Goal: Transaction & Acquisition: Purchase product/service

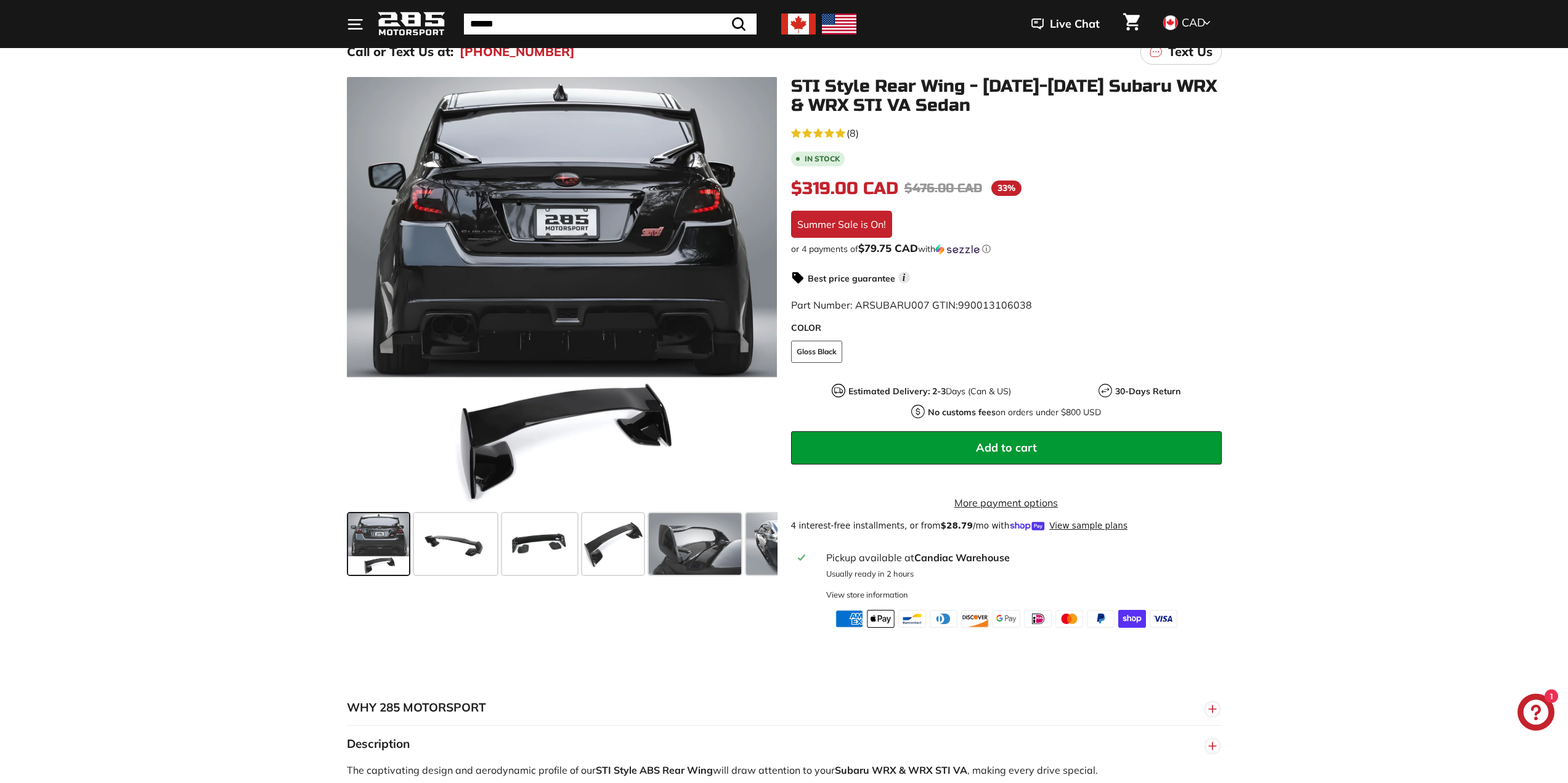
scroll to position [247, 0]
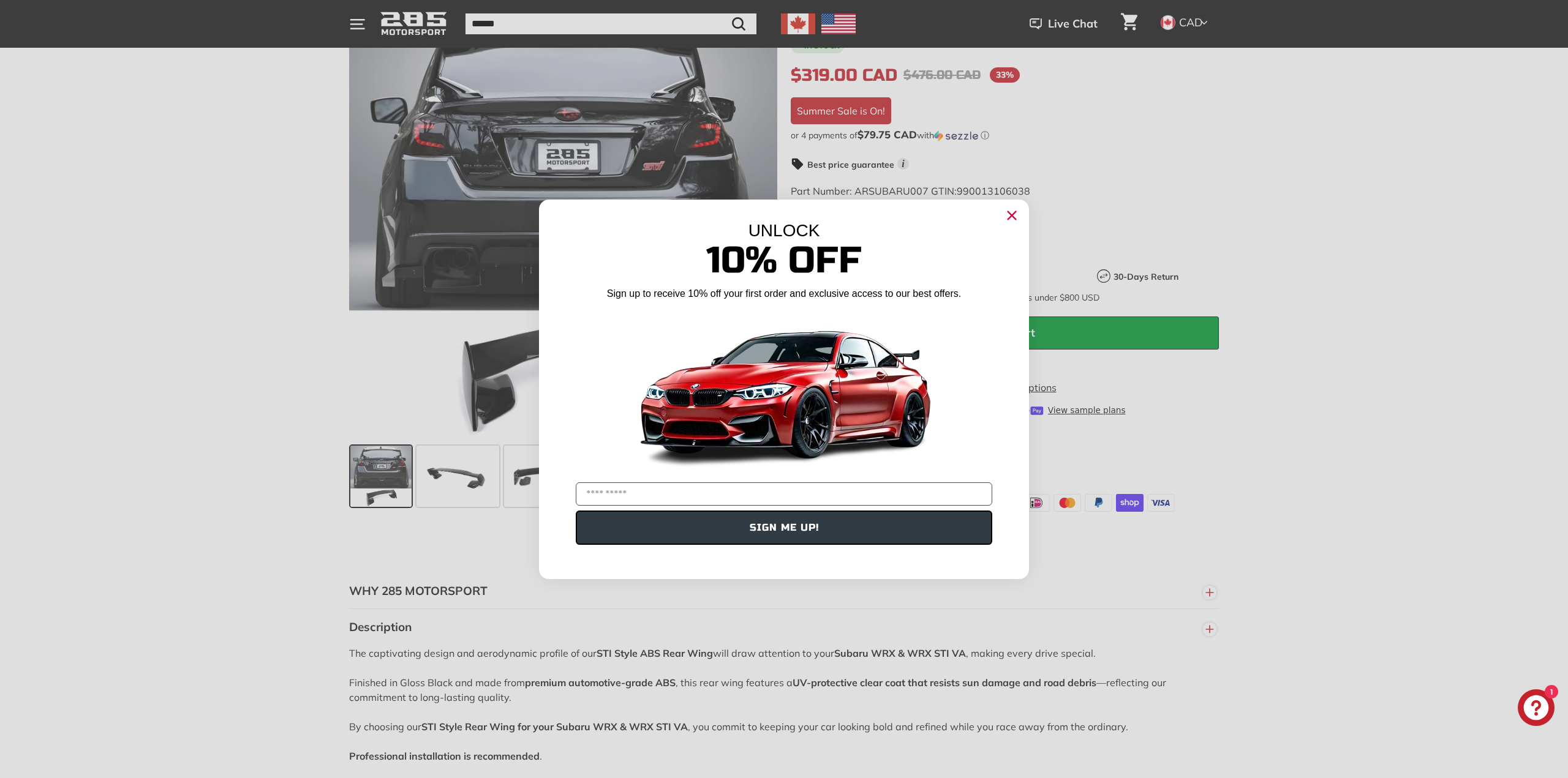
drag, startPoint x: 1024, startPoint y: 222, endPoint x: 1018, endPoint y: 221, distance: 6.1
click at [1022, 222] on div "UNLOCK" at bounding box center [784, 230] width 490 height 19
click at [1018, 221] on circle "Close dialog" at bounding box center [1012, 215] width 18 height 18
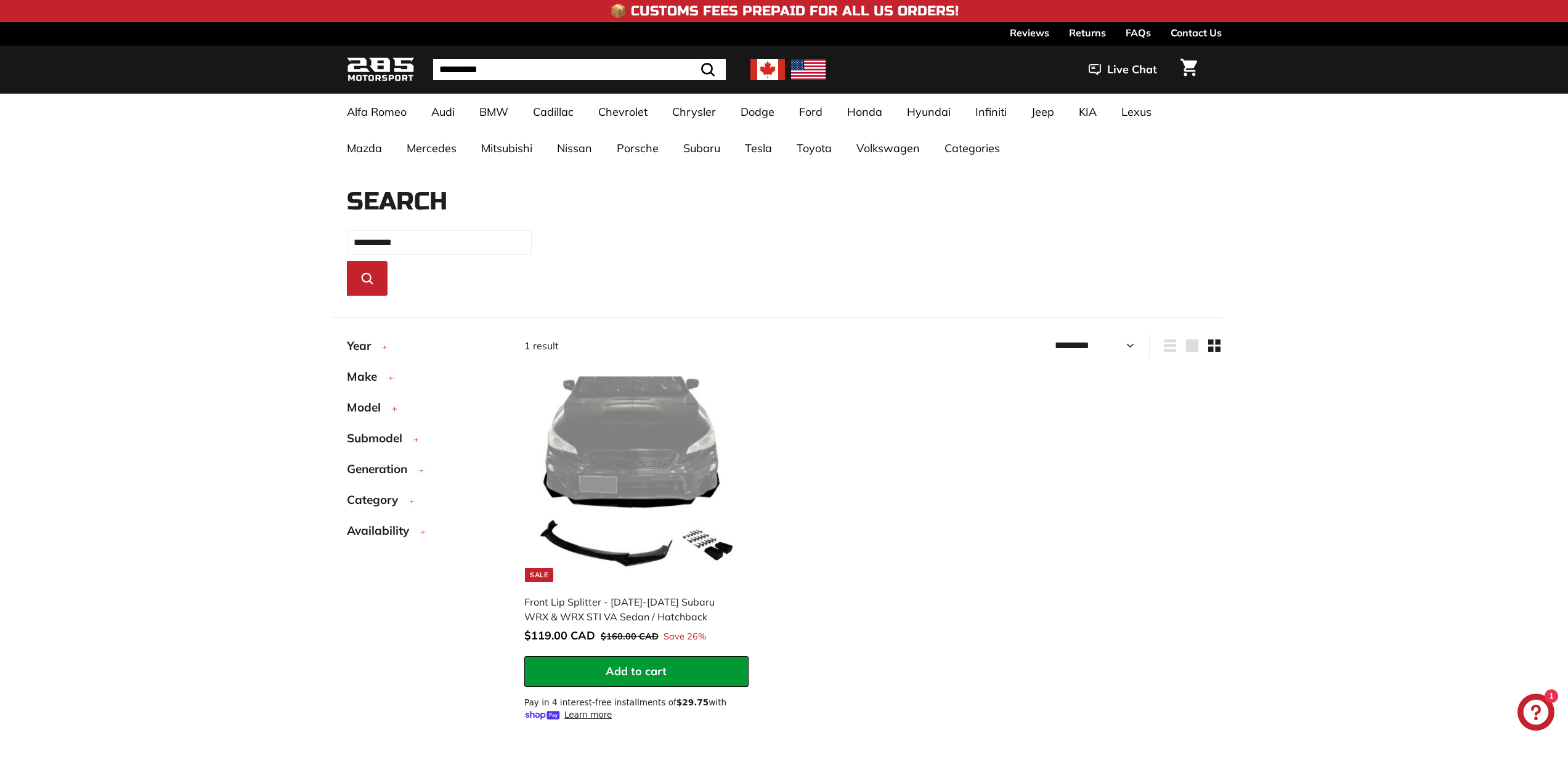
select select "*********"
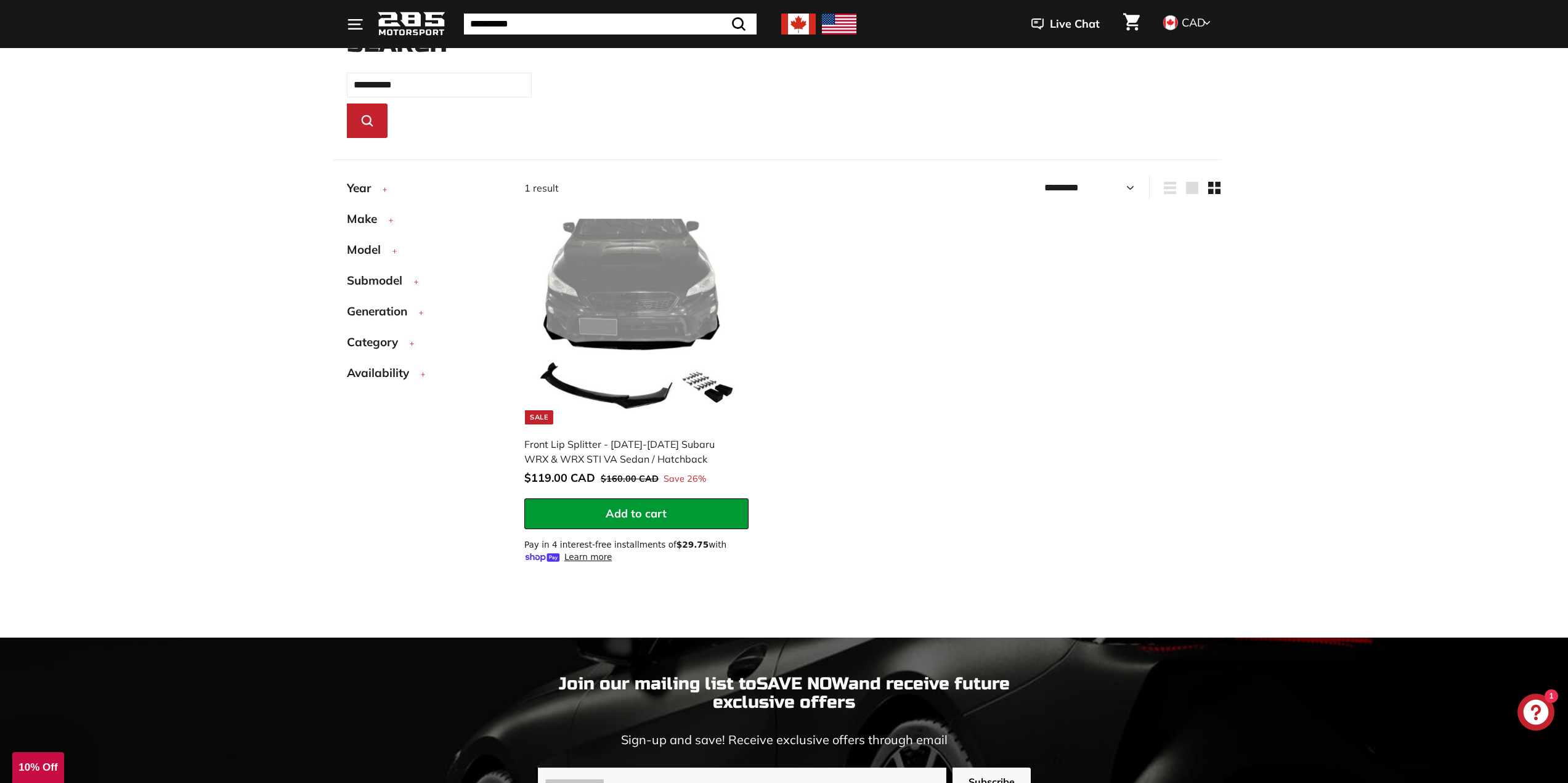
scroll to position [87, 0]
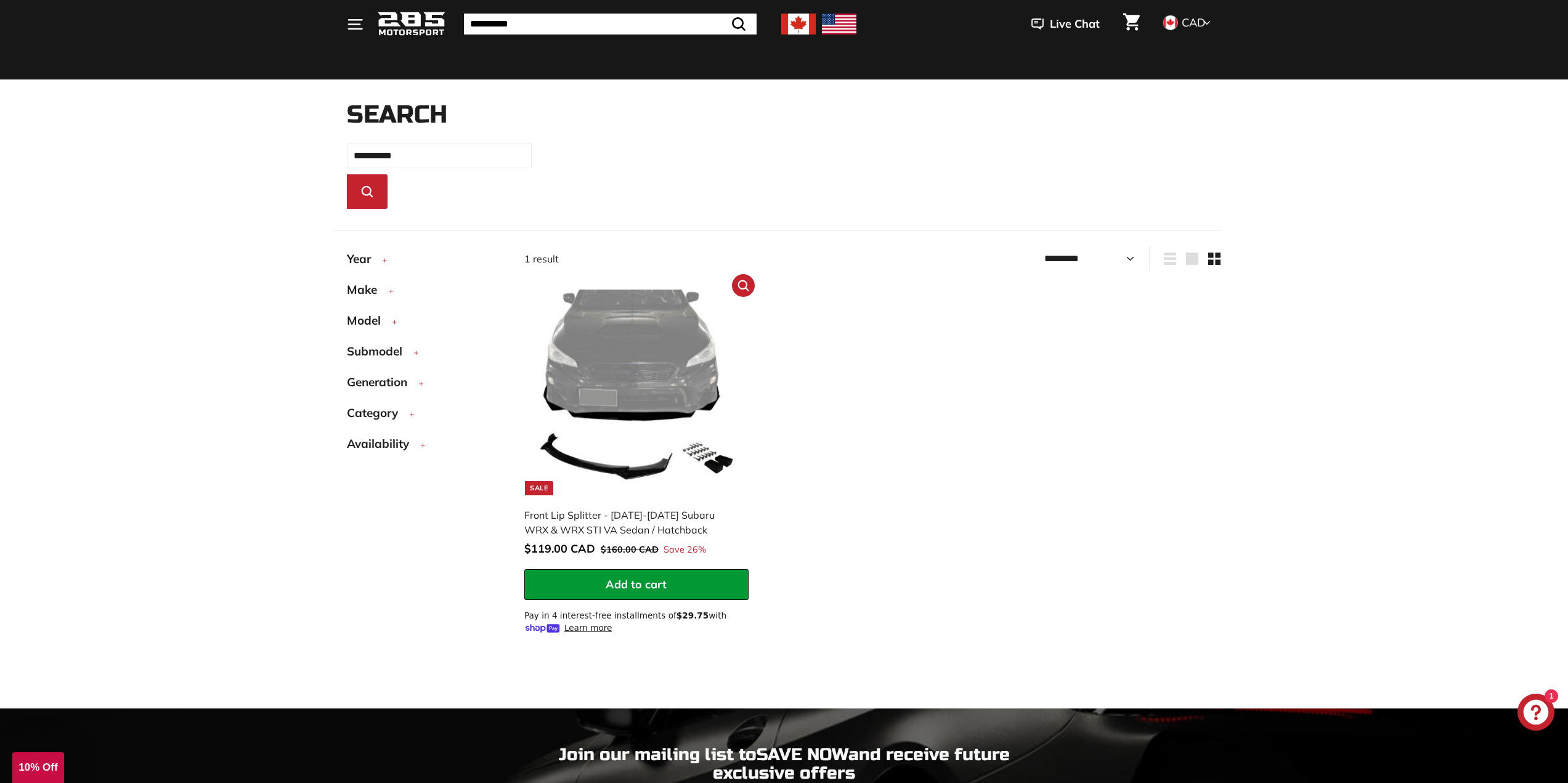
click at [672, 514] on div "Front Lip Splitter - [DATE]-[DATE] Subaru WRX & WRX STI VA Sedan / Hatchback" at bounding box center [630, 522] width 212 height 30
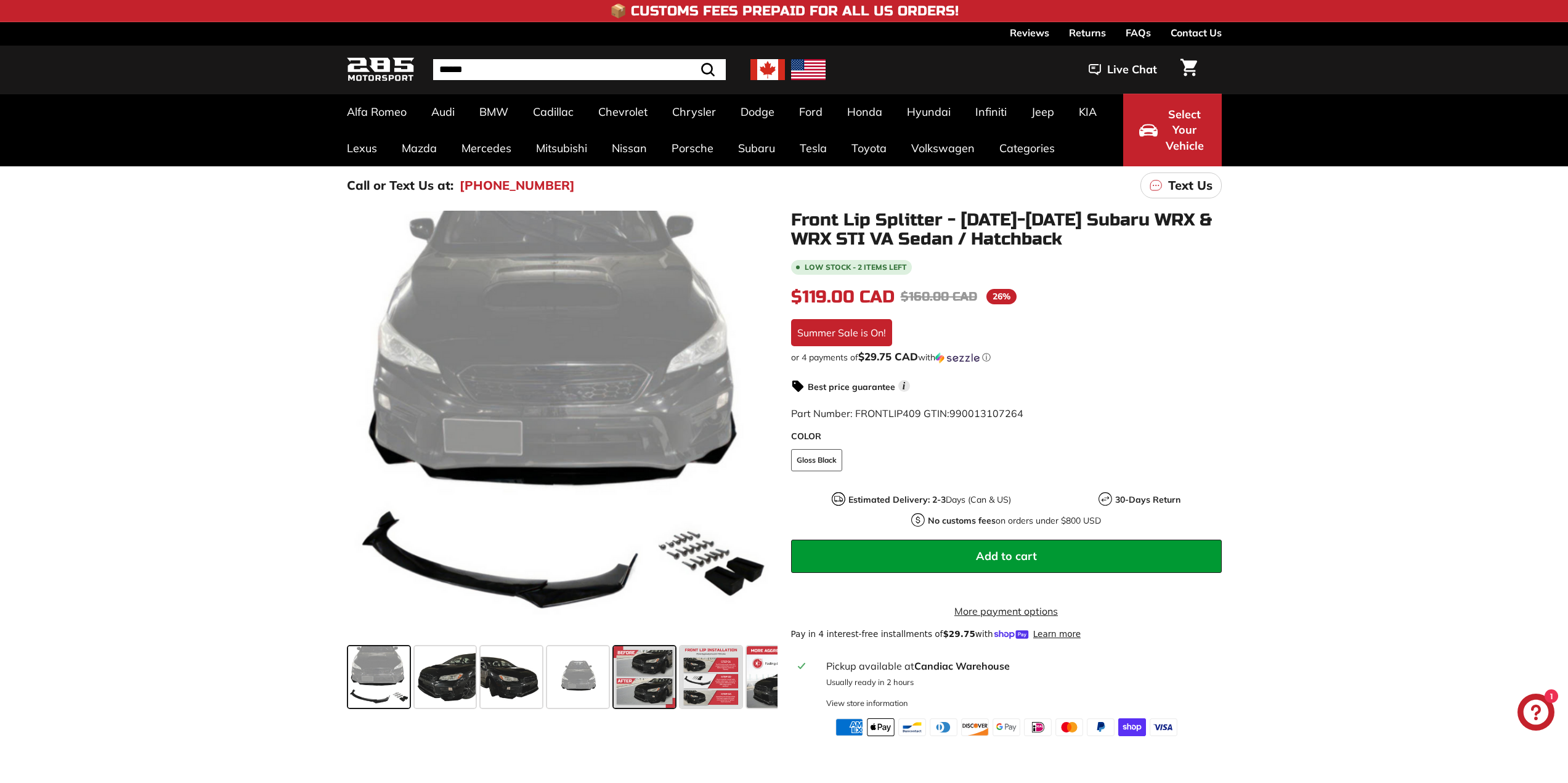
click at [653, 680] on span at bounding box center [644, 677] width 62 height 62
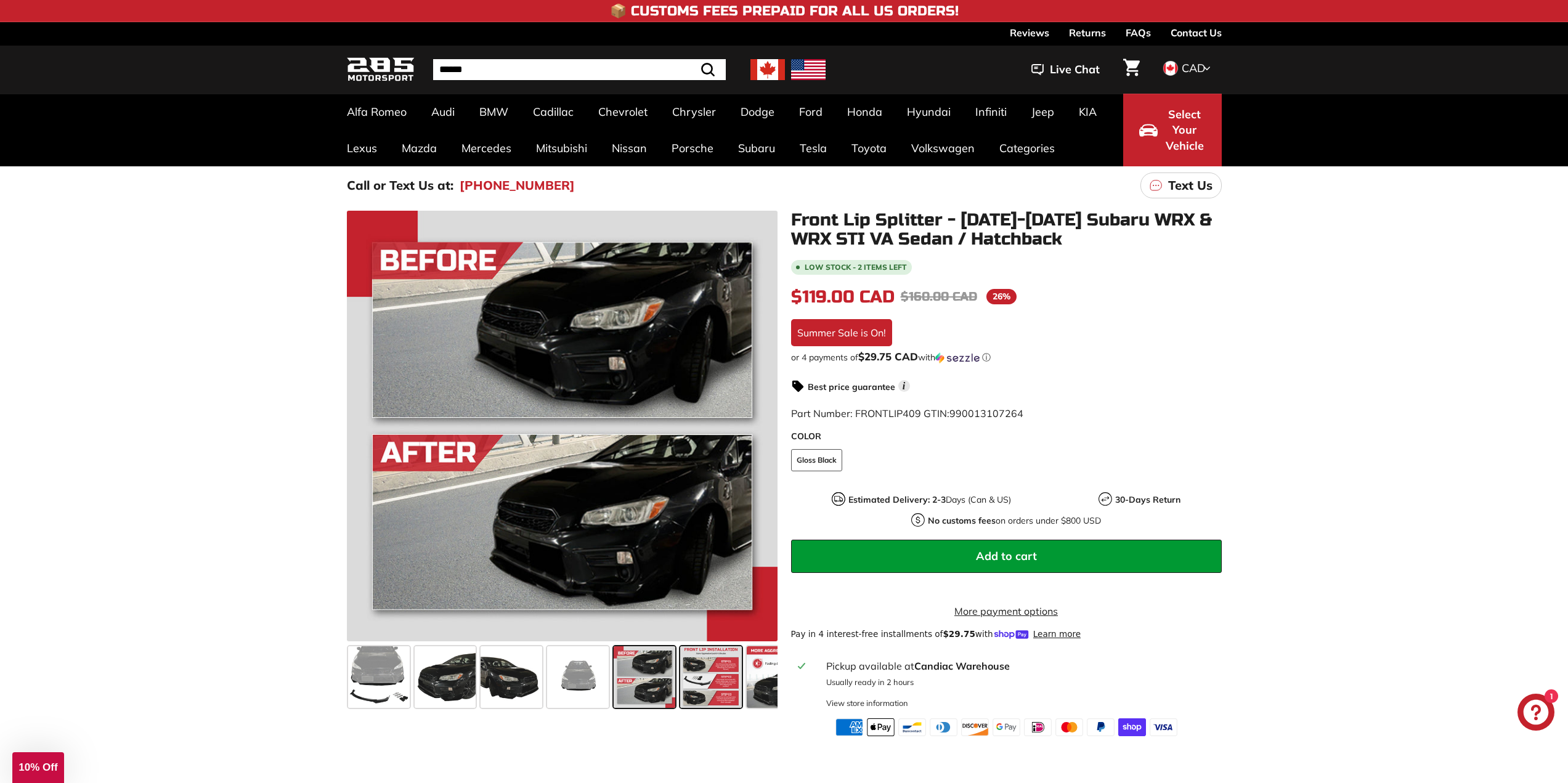
click at [700, 686] on span at bounding box center [711, 677] width 62 height 62
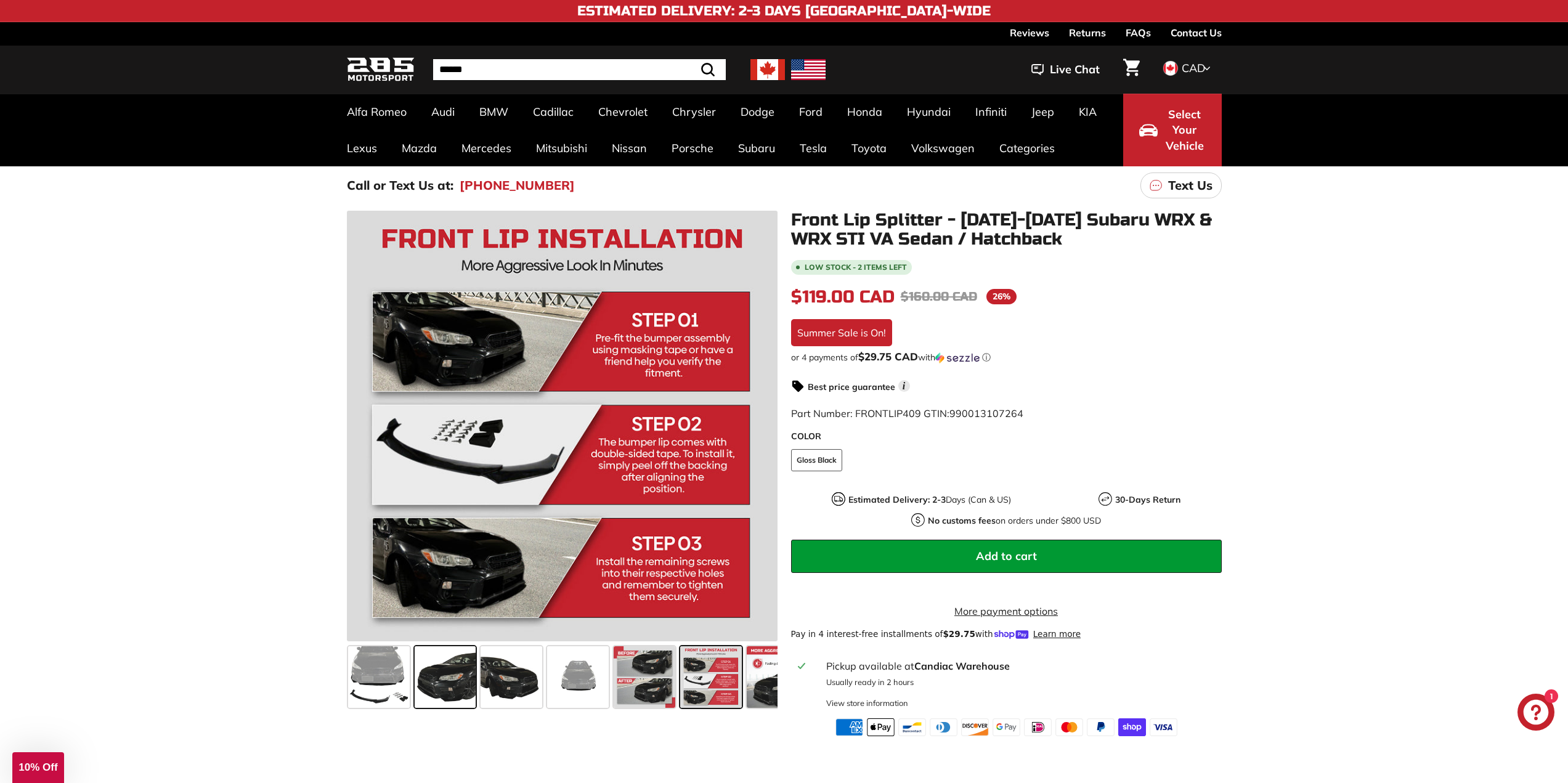
click at [471, 666] on span at bounding box center [445, 677] width 62 height 62
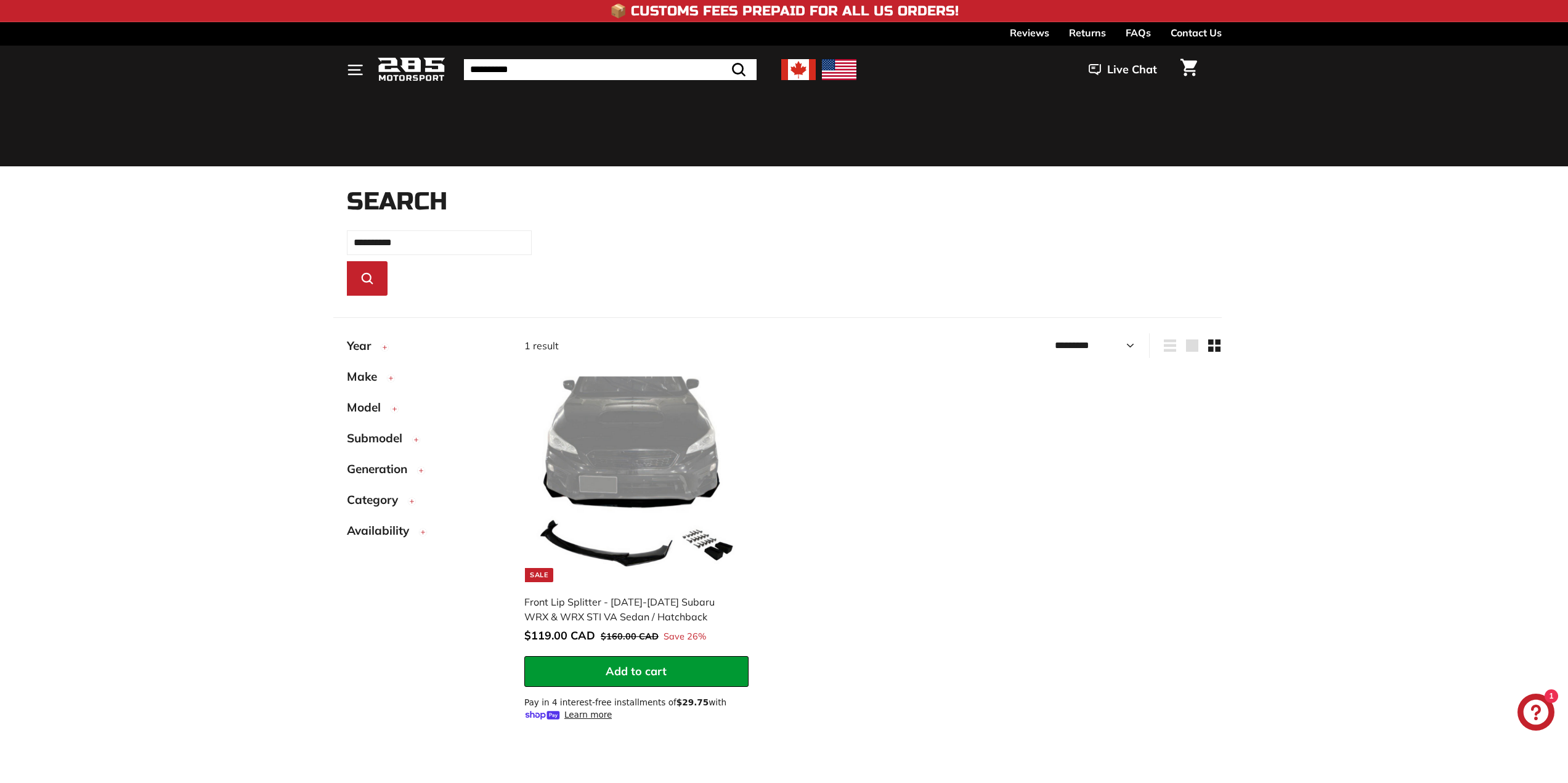
select select "*********"
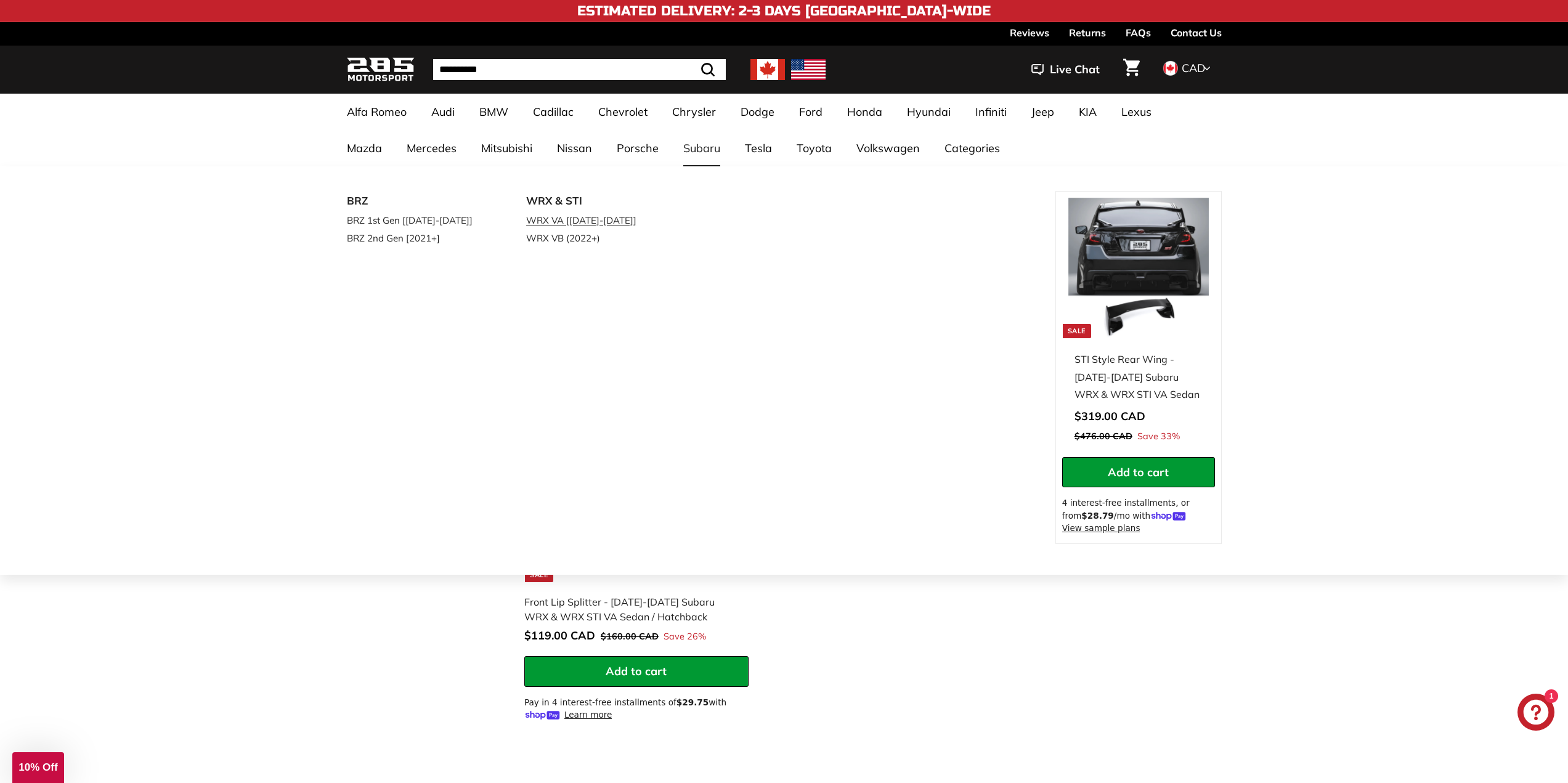
click at [585, 223] on link "WRX VA [[DATE]-[DATE]]" at bounding box center [599, 220] width 146 height 18
